Goal: Transaction & Acquisition: Obtain resource

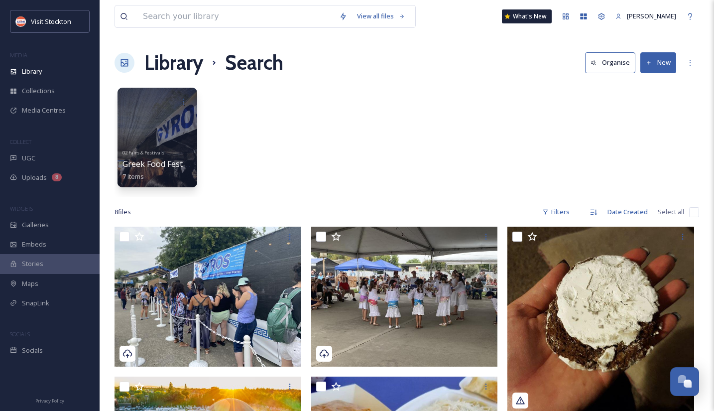
scroll to position [145, 0]
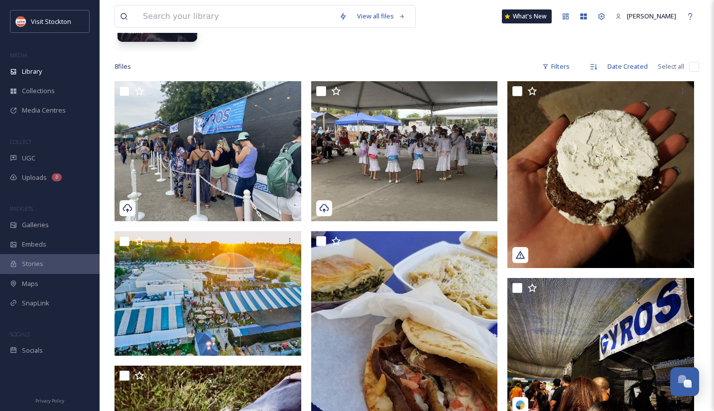
click at [244, 54] on div "View all files What's New [PERSON_NAME] Library Search Organise New Your Select…" at bounding box center [407, 267] width 614 height 824
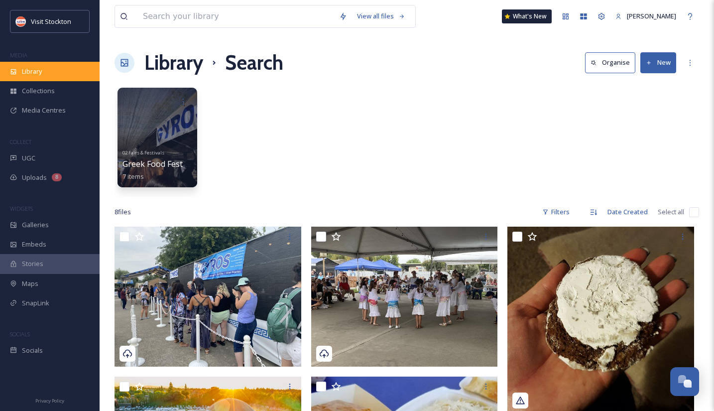
click at [23, 70] on span "Library" at bounding box center [32, 71] width 20 height 9
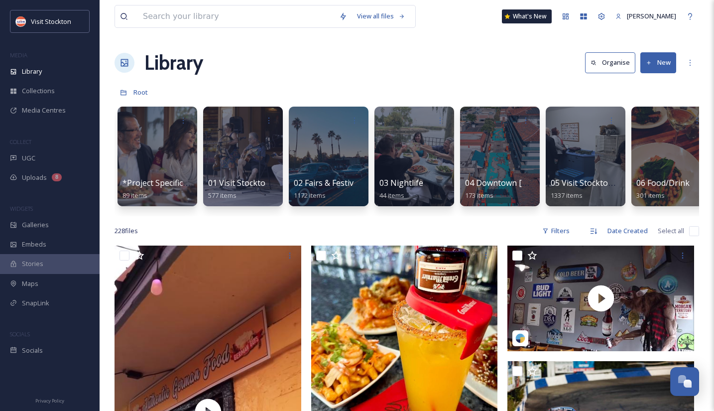
click at [658, 69] on button "New" at bounding box center [658, 62] width 36 height 20
click at [652, 81] on span "File Upload" at bounding box center [653, 85] width 33 height 9
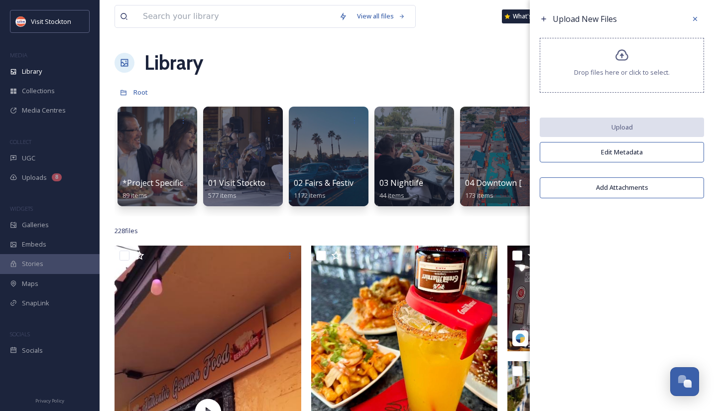
click at [618, 66] on div "Drop files here or click to select." at bounding box center [622, 65] width 164 height 55
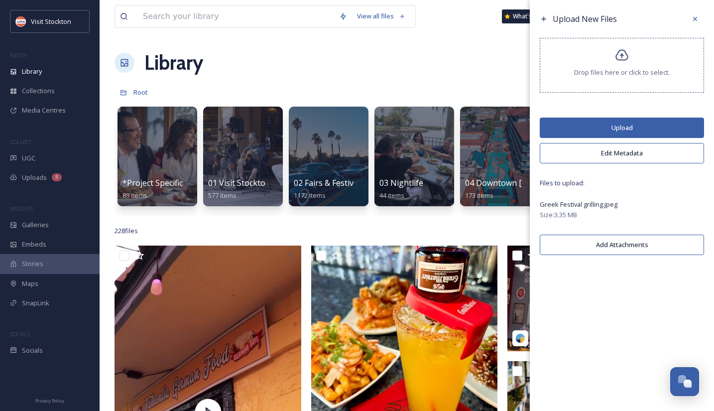
click at [588, 133] on button "Upload" at bounding box center [622, 128] width 164 height 20
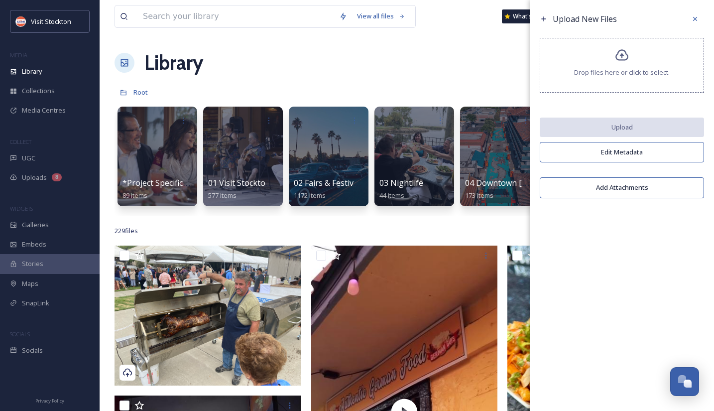
scroll to position [11, 0]
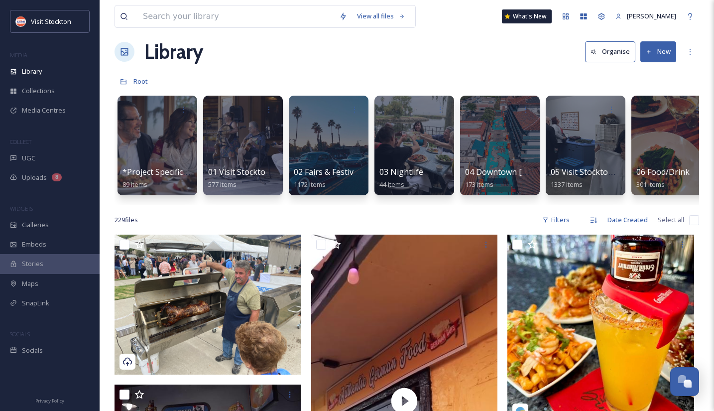
click at [436, 66] on div "Library Organise New" at bounding box center [407, 52] width 585 height 30
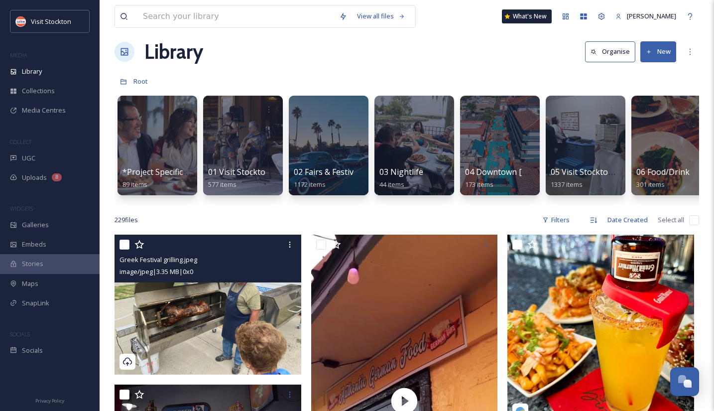
click at [221, 319] on img at bounding box center [208, 305] width 187 height 140
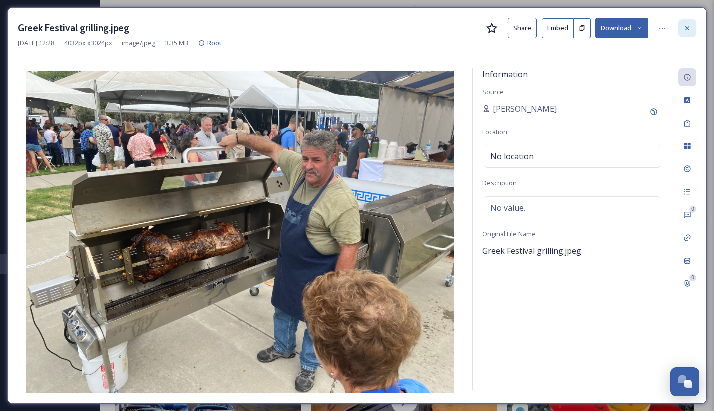
click at [685, 28] on icon at bounding box center [687, 28] width 8 height 8
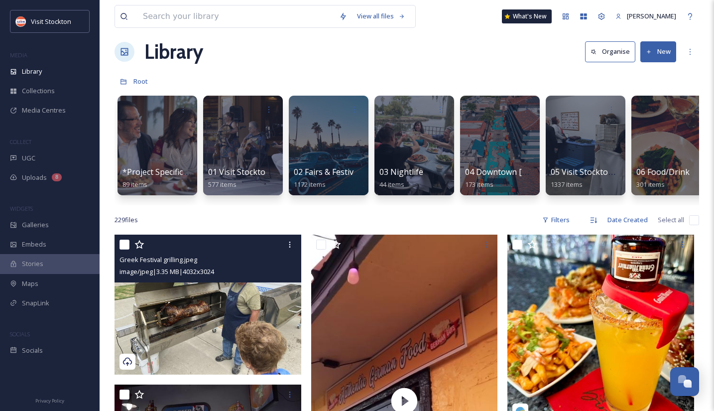
click at [124, 246] on input "checkbox" at bounding box center [125, 245] width 10 height 10
checkbox input "true"
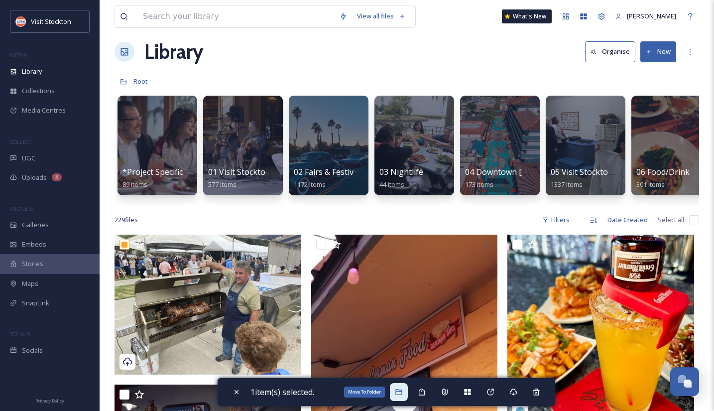
click at [402, 393] on icon at bounding box center [399, 392] width 8 height 8
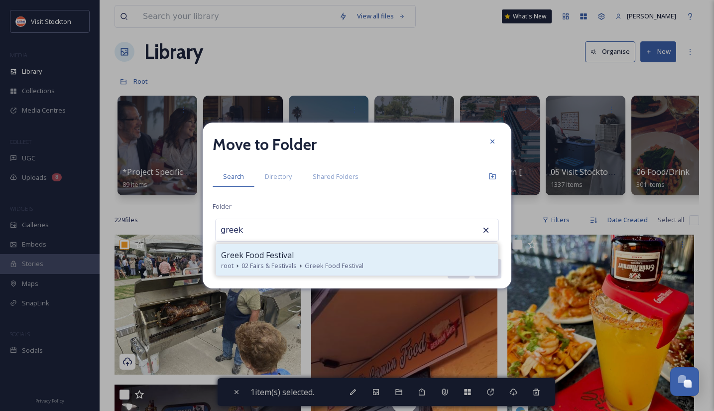
click at [271, 253] on span "Greek Food Festival" at bounding box center [257, 255] width 73 height 12
type input "Greek Food Festival"
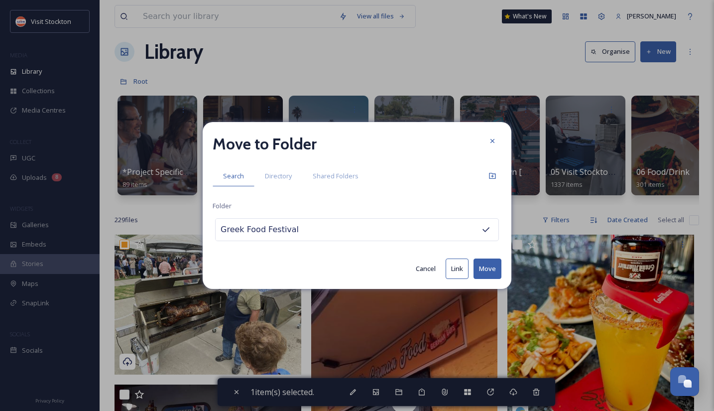
click at [482, 266] on button "Move" at bounding box center [488, 268] width 28 height 20
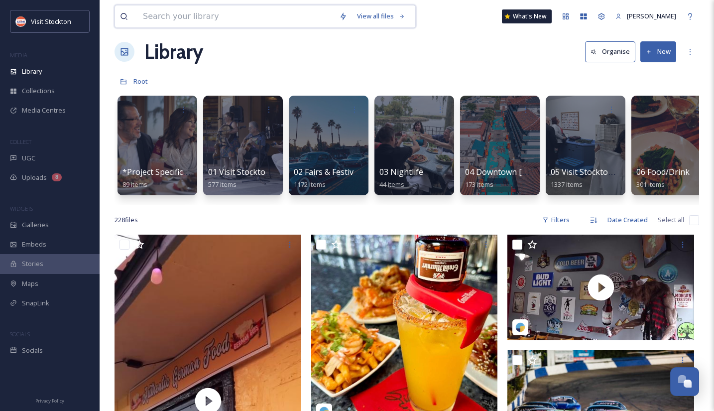
click at [168, 25] on input at bounding box center [236, 16] width 196 height 22
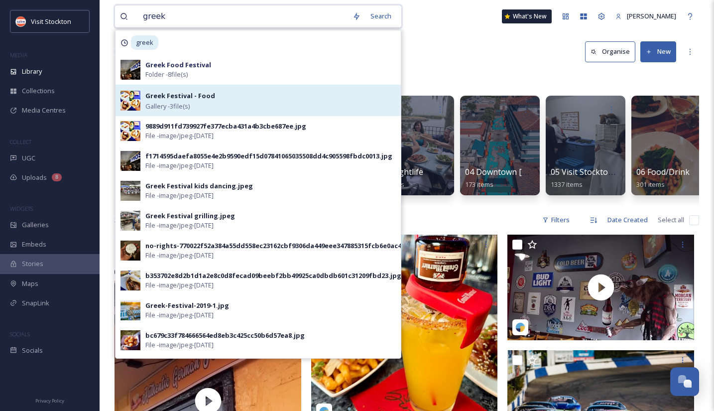
type input "greek"
click at [204, 85] on div "Greek Festival - Food Gallery - 3 file(s)" at bounding box center [258, 100] width 285 height 31
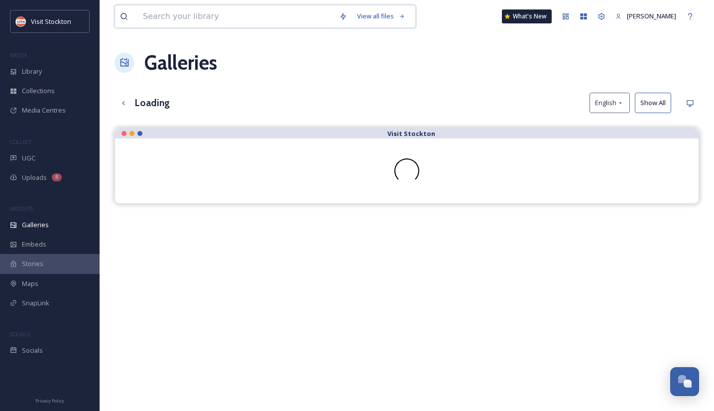
click at [216, 12] on input at bounding box center [236, 16] width 196 height 22
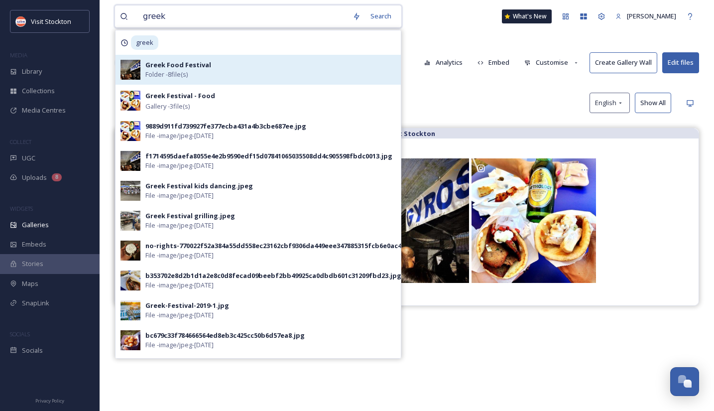
type input "greek"
click at [190, 58] on div "Greek Food Festival Folder - 8 file(s)" at bounding box center [258, 70] width 285 height 30
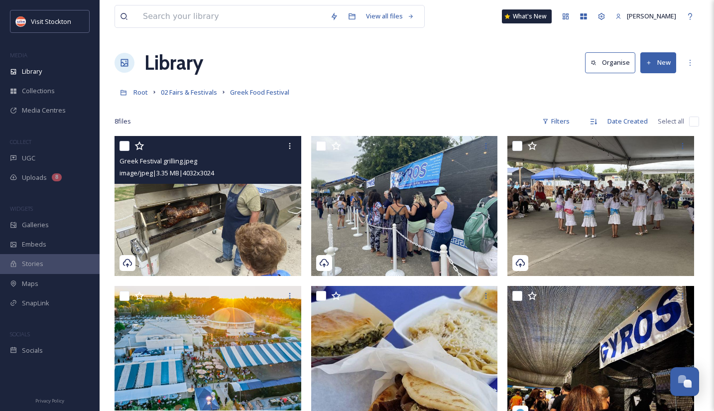
click at [247, 199] on img at bounding box center [208, 206] width 187 height 140
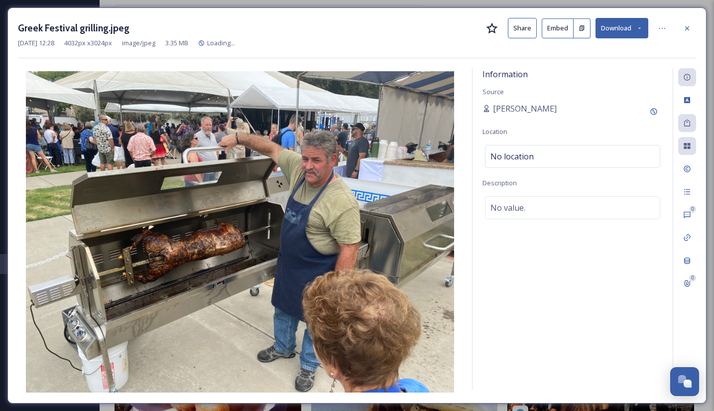
click at [559, 25] on button "Embed" at bounding box center [558, 28] width 32 height 20
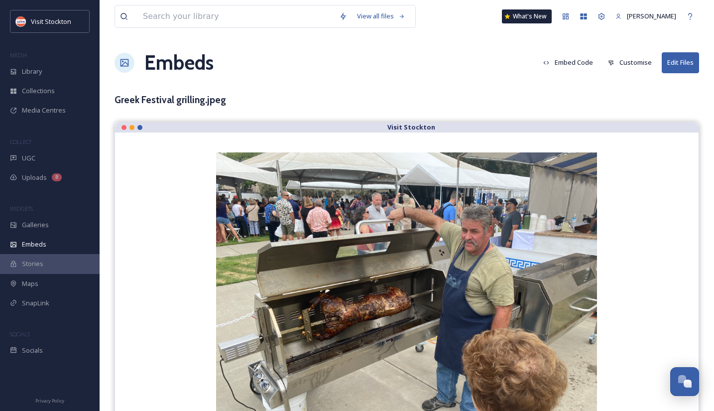
click at [627, 63] on button "Customise" at bounding box center [630, 62] width 54 height 19
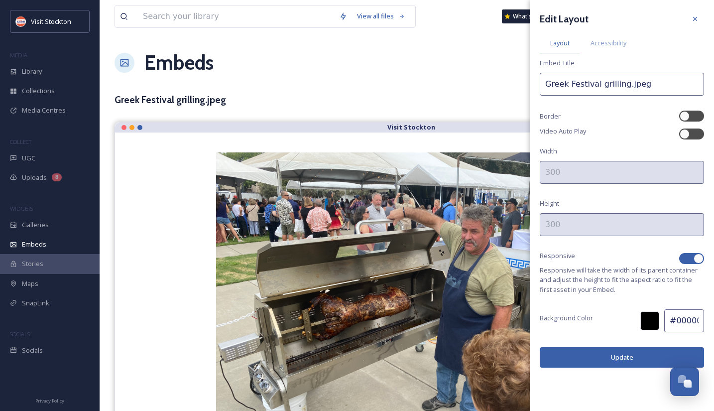
click at [699, 258] on div at bounding box center [699, 258] width 10 height 10
checkbox input "false"
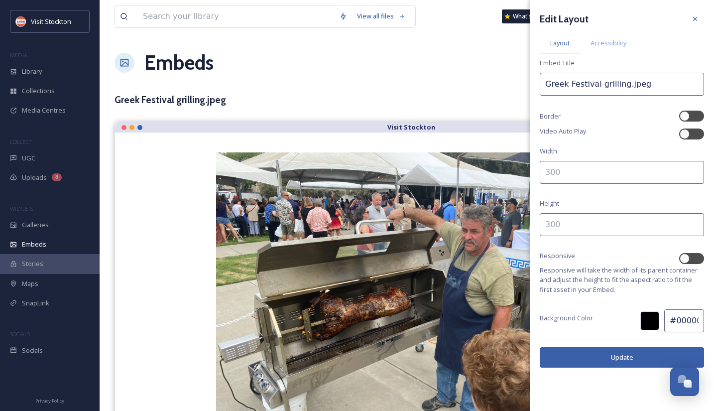
click at [640, 177] on input at bounding box center [622, 172] width 164 height 23
type input "700"
click at [616, 231] on input at bounding box center [622, 224] width 164 height 23
type input "500"
click at [622, 353] on button "Update" at bounding box center [622, 357] width 164 height 20
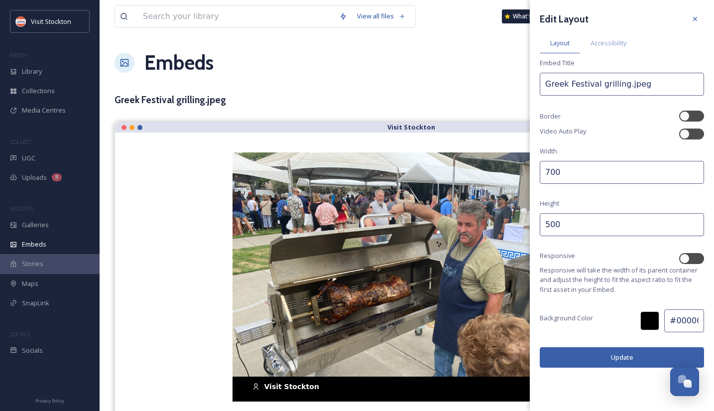
scroll to position [11, 0]
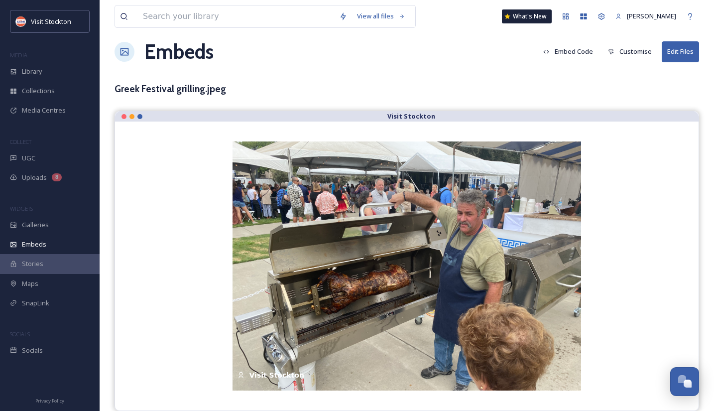
click at [379, 58] on div "Embeds Embed Code Customise Edit Files" at bounding box center [407, 52] width 585 height 30
click at [587, 50] on button "Embed Code" at bounding box center [568, 51] width 60 height 19
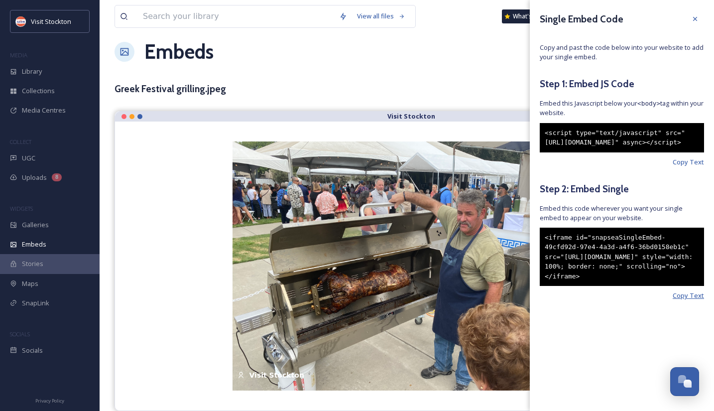
click at [693, 300] on span "Copy Text" at bounding box center [688, 295] width 31 height 9
